Goal: Task Accomplishment & Management: Use online tool/utility

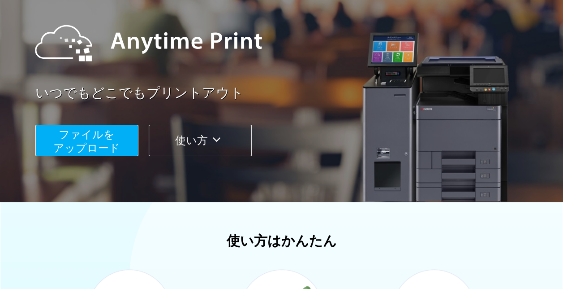
click at [101, 141] on span "ファイルを ​​アップロード" at bounding box center [86, 141] width 67 height 26
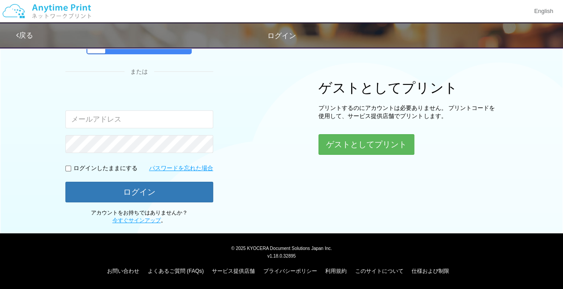
scroll to position [74, 0]
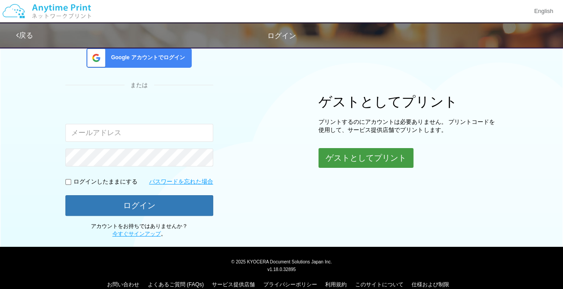
click at [333, 151] on button "ゲストとしてプリント" at bounding box center [366, 158] width 95 height 20
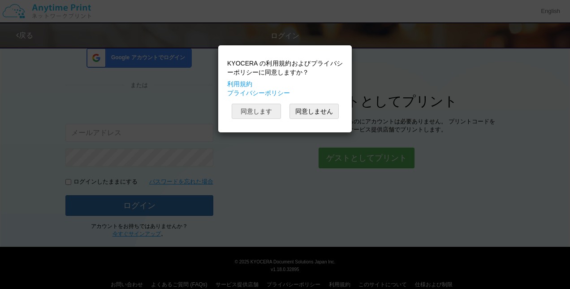
click at [267, 114] on button "同意します" at bounding box center [256, 111] width 49 height 15
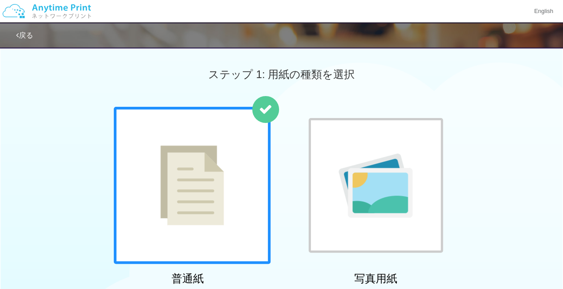
click at [28, 35] on link "戻る" at bounding box center [24, 35] width 17 height 8
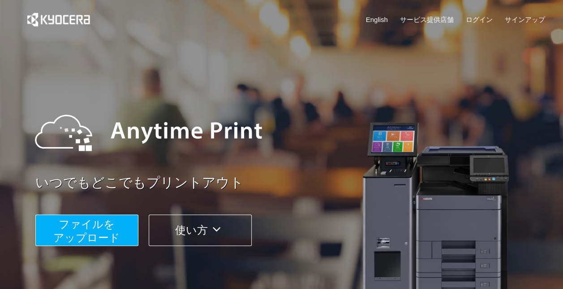
click at [72, 30] on img at bounding box center [58, 19] width 81 height 39
click at [73, 20] on img at bounding box center [58, 19] width 81 height 39
click at [124, 22] on div "English サービス提供店舗 ログイン サインアップ" at bounding box center [281, 21] width 527 height 43
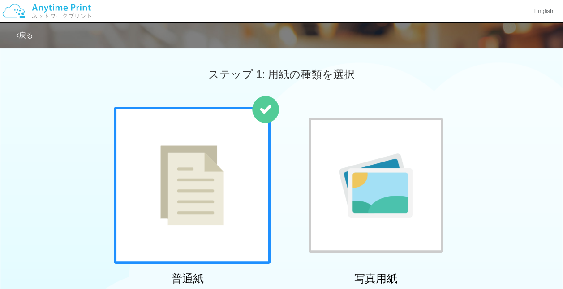
click at [24, 39] on link "戻る" at bounding box center [24, 35] width 17 height 8
